Goal: Information Seeking & Learning: Find specific fact

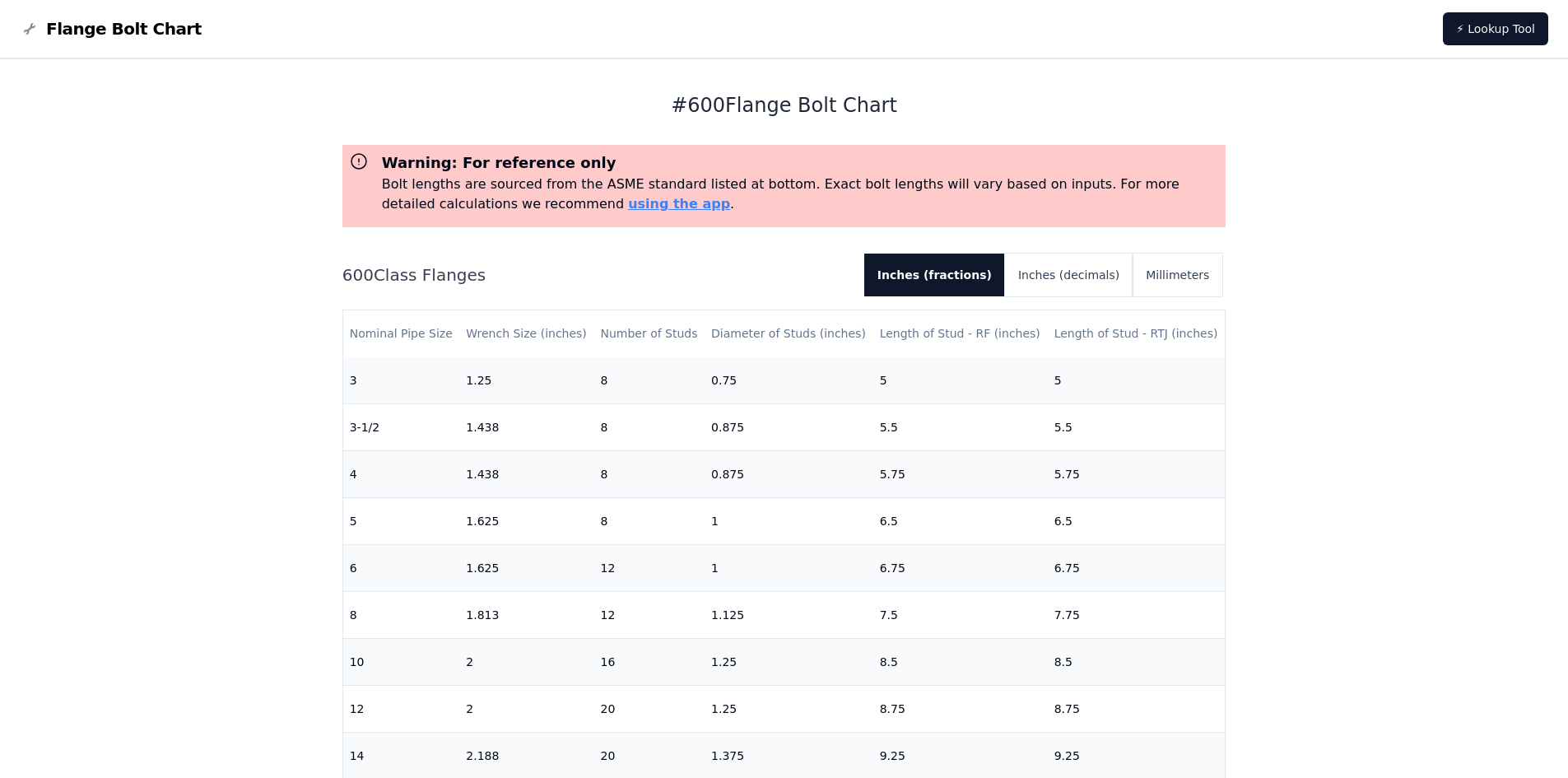
scroll to position [247, 0]
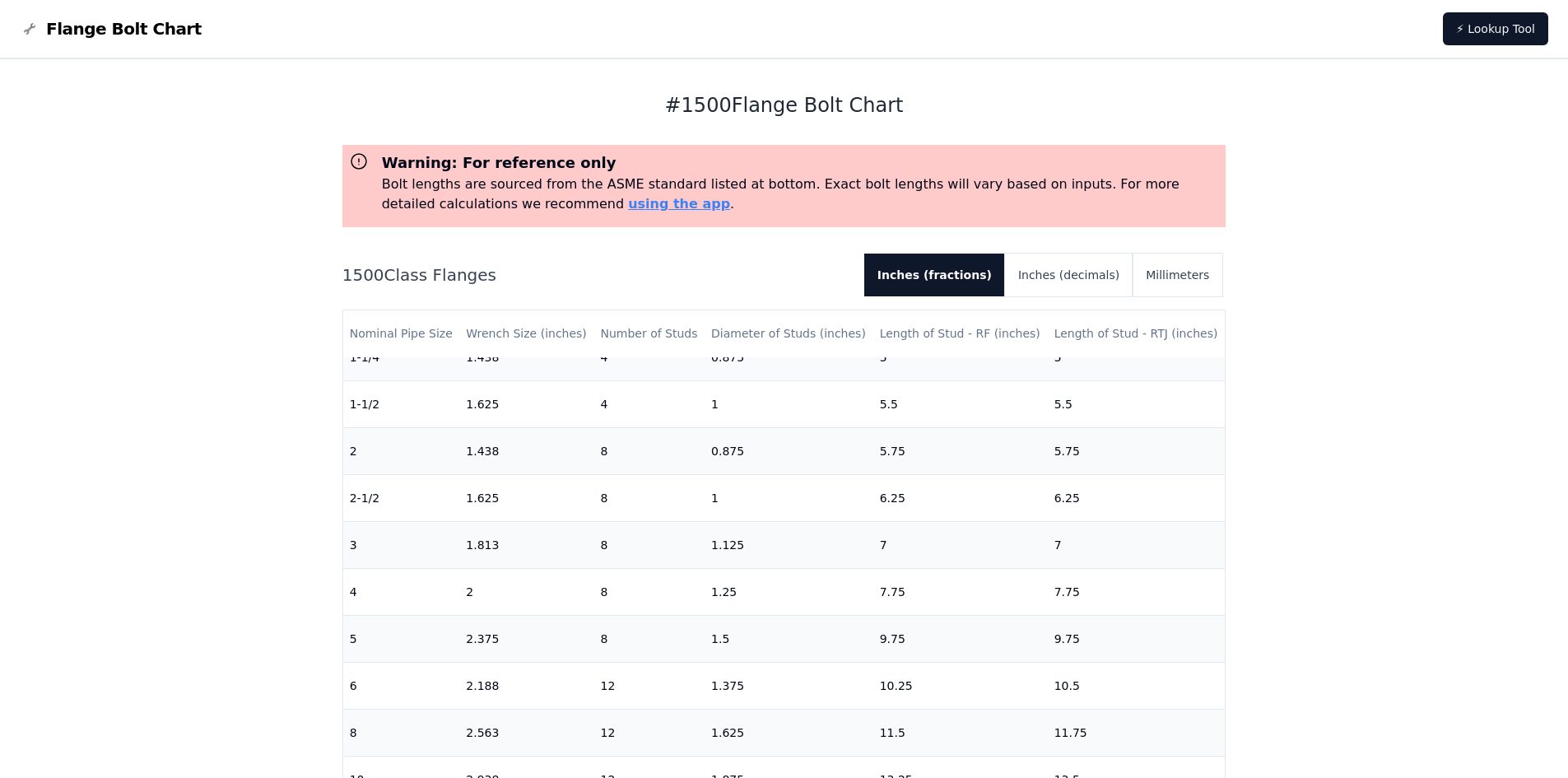
scroll to position [247, 0]
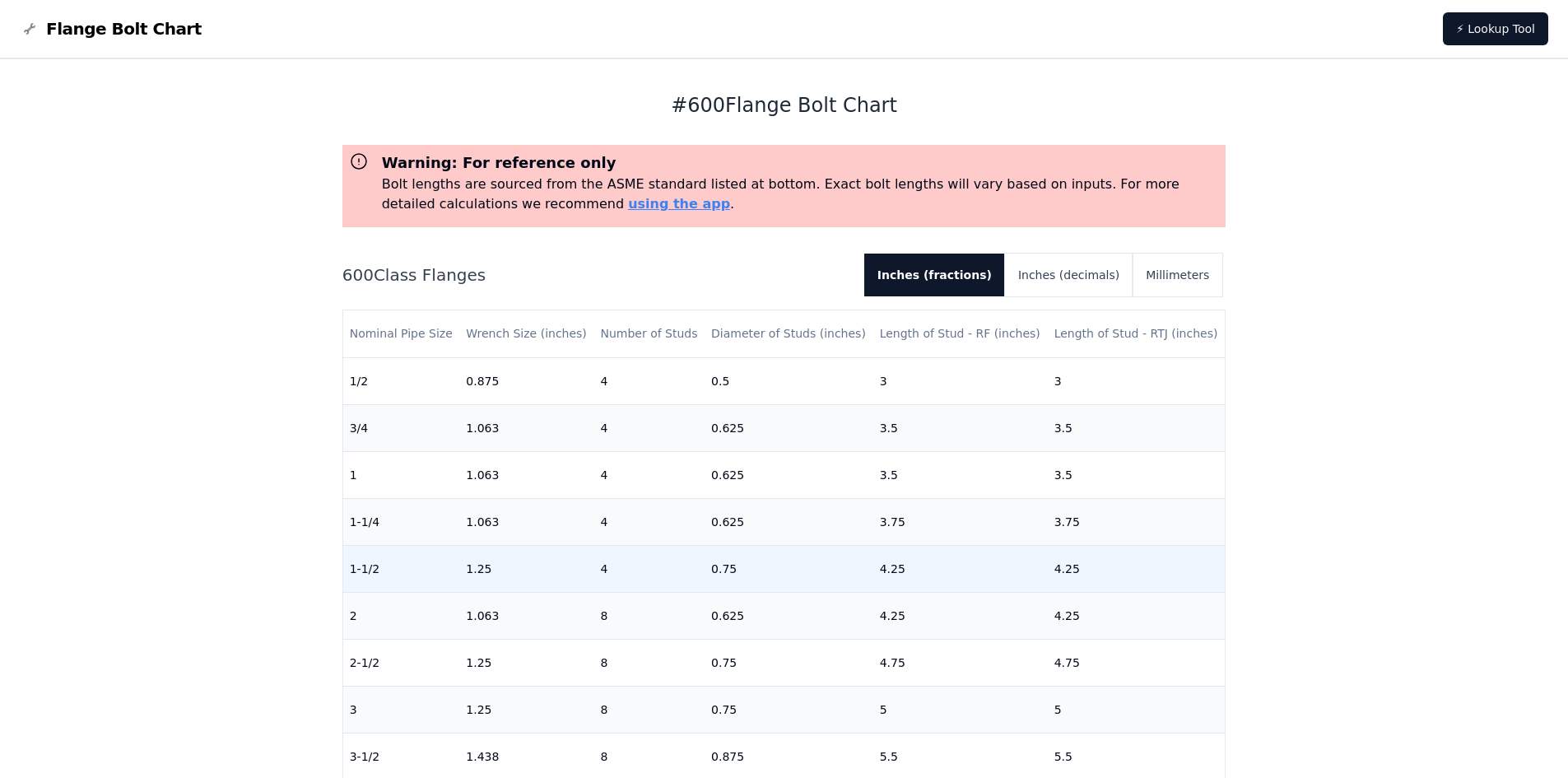
scroll to position [82, 0]
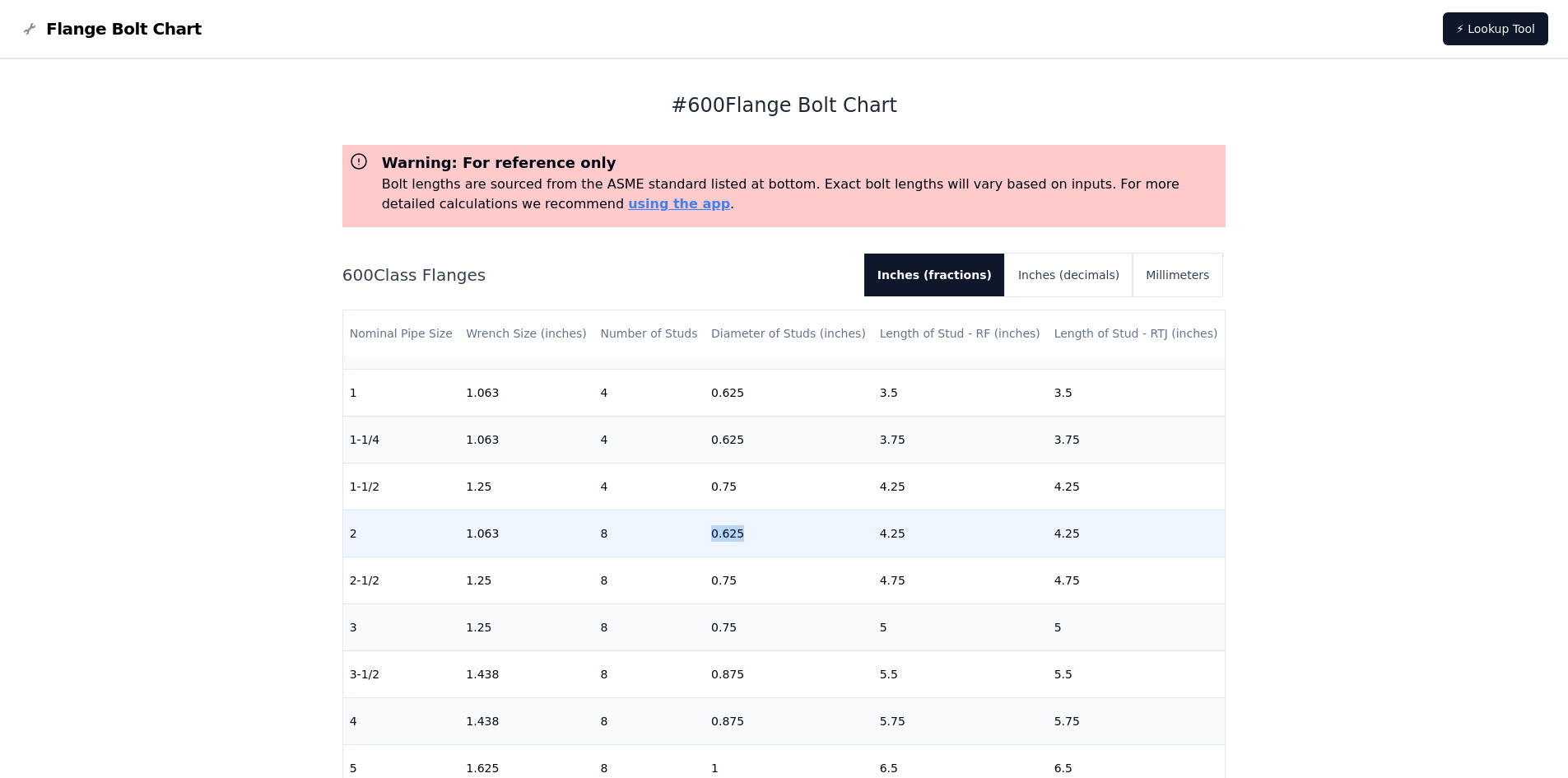
drag, startPoint x: 709, startPoint y: 533, endPoint x: 749, endPoint y: 532, distance: 40.0
click at [749, 532] on td "0.625" at bounding box center [789, 532] width 169 height 47
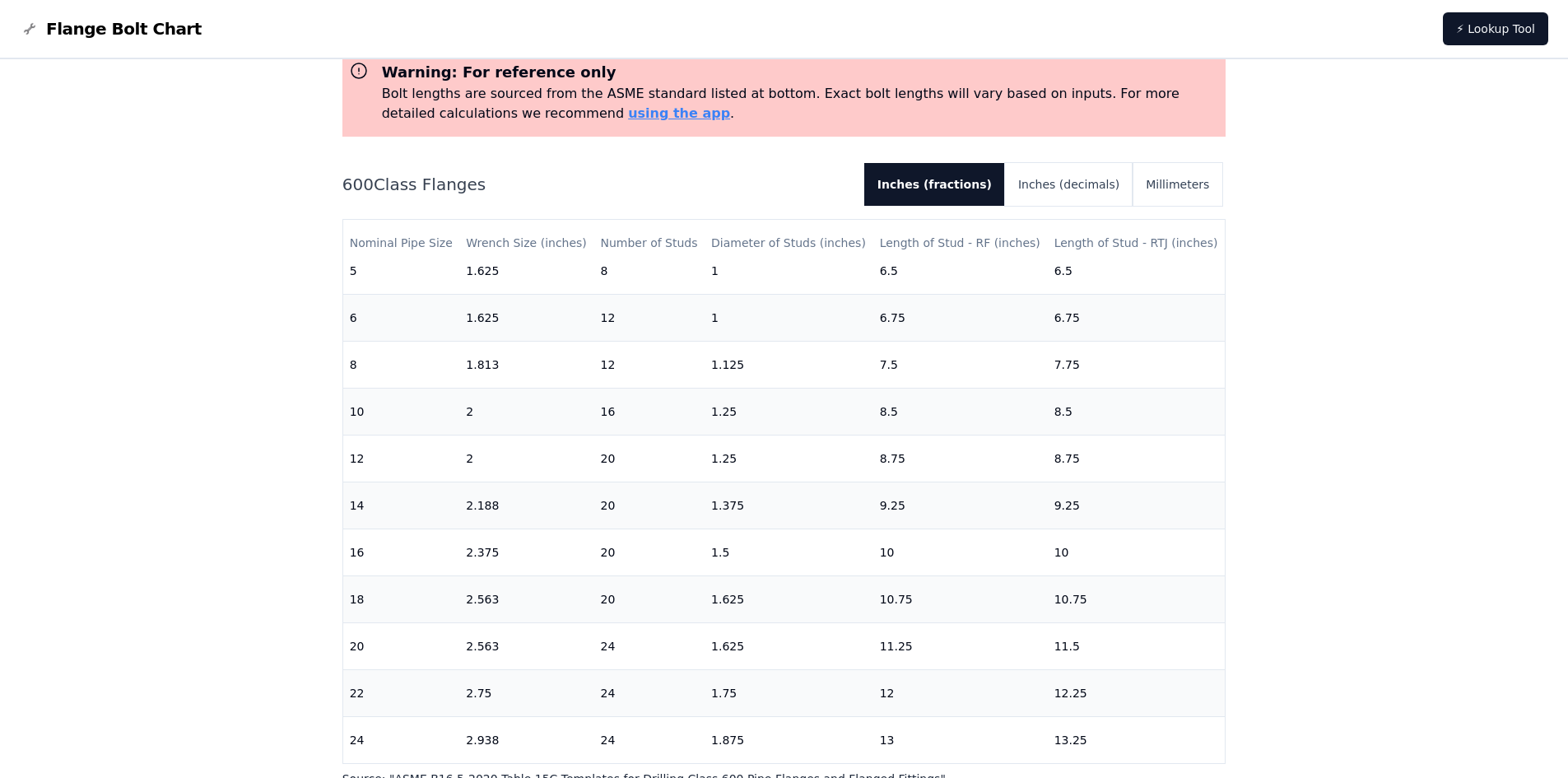
scroll to position [0, 0]
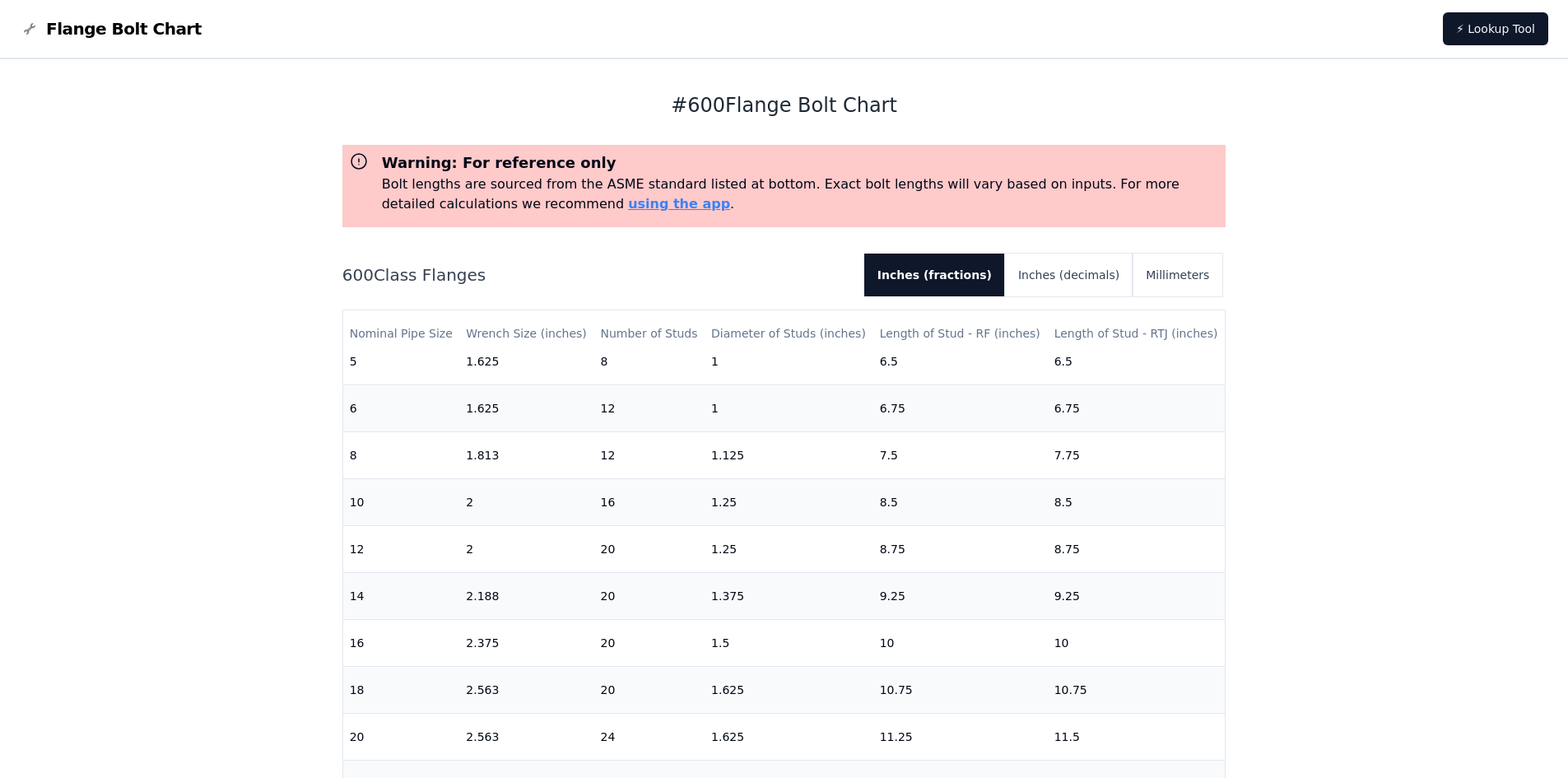
click at [912, 105] on h1 "# 600 Flange Bolt Chart" at bounding box center [784, 105] width 884 height 26
click at [890, 103] on h1 "# 600 Flange Bolt Chart" at bounding box center [784, 105] width 884 height 26
